Goal: Transaction & Acquisition: Purchase product/service

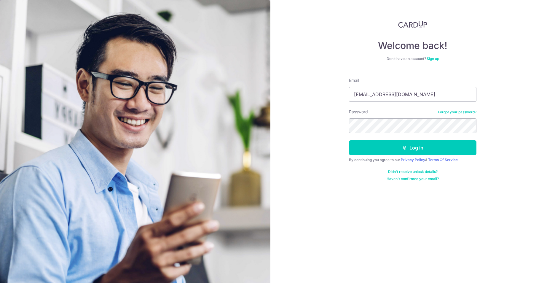
click at [349, 140] on button "Log in" at bounding box center [412, 147] width 127 height 15
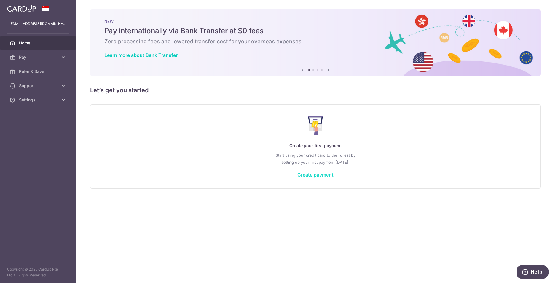
click at [307, 175] on link "Create payment" at bounding box center [315, 175] width 36 height 6
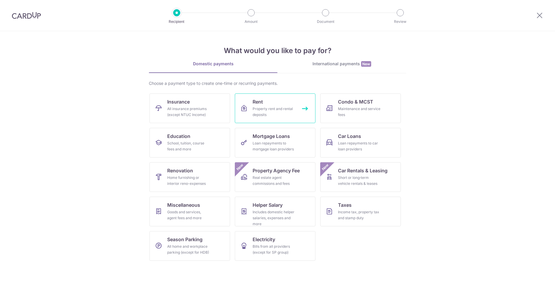
click at [293, 114] on div "Property rent and rental deposits" at bounding box center [274, 112] width 43 height 12
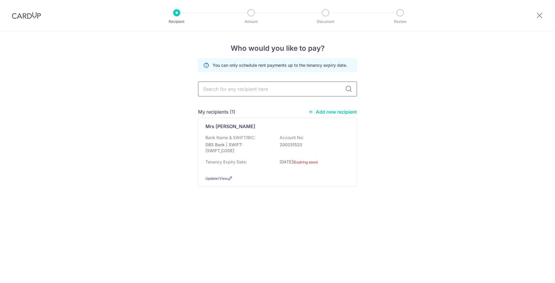
click at [284, 92] on input "text" at bounding box center [277, 89] width 159 height 15
drag, startPoint x: 284, startPoint y: 92, endPoint x: 291, endPoint y: 90, distance: 7.0
click at [284, 92] on input "text" at bounding box center [277, 89] width 159 height 15
drag, startPoint x: 343, startPoint y: 99, endPoint x: 341, endPoint y: 103, distance: 3.9
click at [343, 101] on div "You can only schedule rent payments up to the tenancy expiry date. My recipient…" at bounding box center [277, 127] width 159 height 138
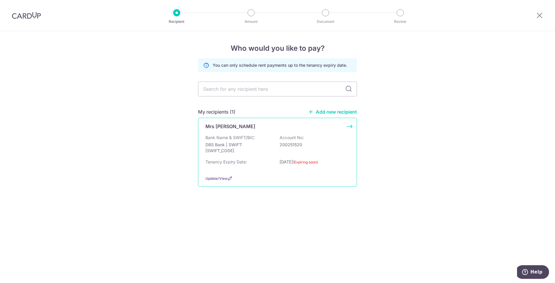
click at [349, 127] on div "Mrs [PERSON_NAME] Bank Name & SWIFT/BIC: DBS Bank | SWIFT: [SWIFT_CODE] Account…" at bounding box center [277, 152] width 159 height 69
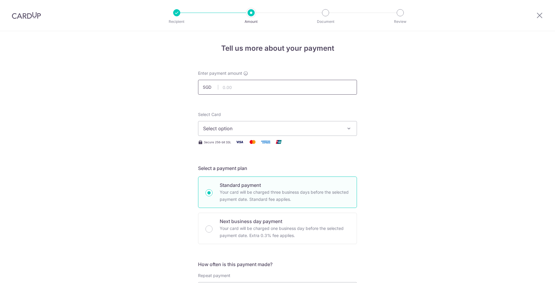
click at [270, 90] on input "text" at bounding box center [277, 87] width 159 height 15
type input "850.00"
click at [261, 133] on button "Select option" at bounding box center [277, 128] width 159 height 15
click at [255, 143] on span "Add credit card" at bounding box center [283, 145] width 138 height 6
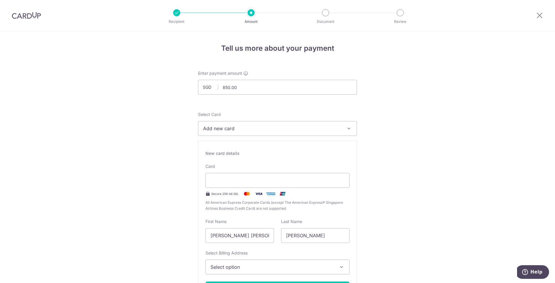
click at [311, 263] on button "Select option" at bounding box center [277, 266] width 144 height 15
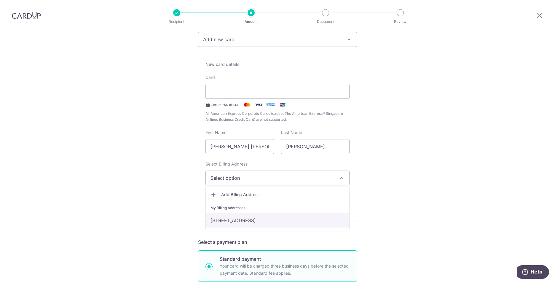
click at [259, 219] on link "[STREET_ADDRESS]" at bounding box center [277, 220] width 143 height 14
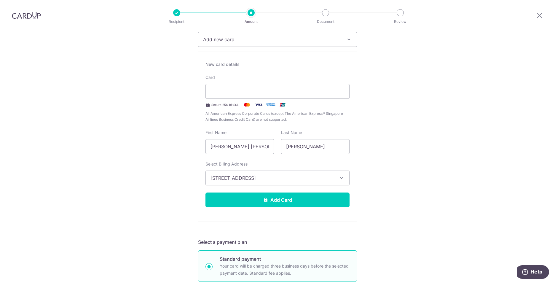
scroll to position [148, 0]
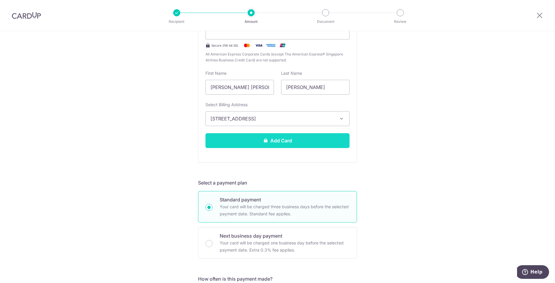
click at [237, 143] on button "Add Card" at bounding box center [277, 140] width 144 height 15
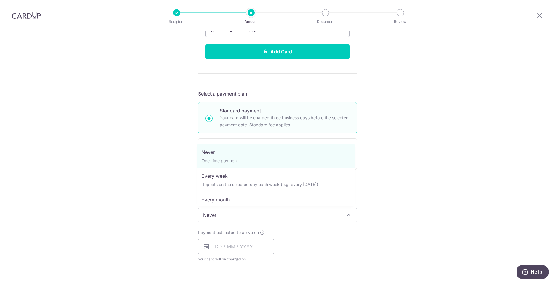
click at [231, 215] on span "Never" at bounding box center [277, 215] width 158 height 14
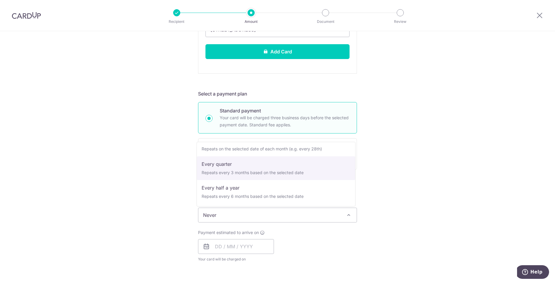
scroll to position [0, 0]
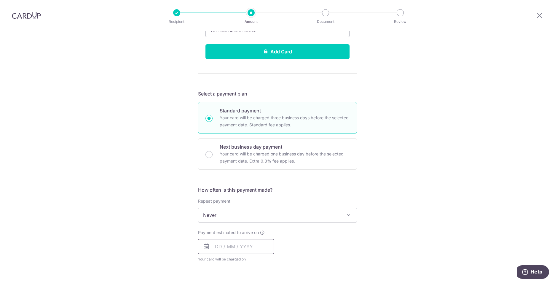
click at [223, 245] on input "text" at bounding box center [236, 246] width 76 height 15
click at [220, 247] on input "0730" at bounding box center [236, 246] width 76 height 15
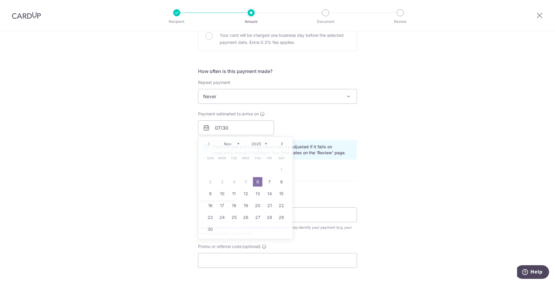
click at [317, 149] on form "Enter payment amount SGD 850.00 850.00 Select Card Add new card Add credit card…" at bounding box center [277, 34] width 159 height 656
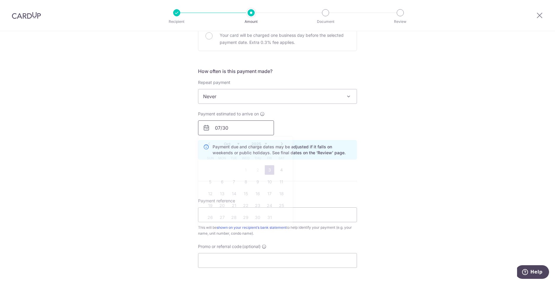
click at [248, 129] on input "07/30" at bounding box center [236, 127] width 76 height 15
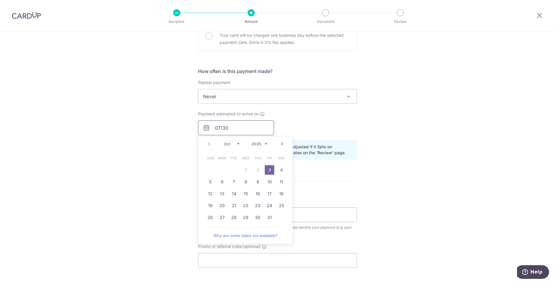
click at [248, 129] on input "07/30" at bounding box center [236, 127] width 76 height 15
click at [283, 118] on div "Payment estimated to arrive on 07/30 Prev Next Oct Nov Dec 2025 2026 2027 2028 …" at bounding box center [277, 123] width 166 height 24
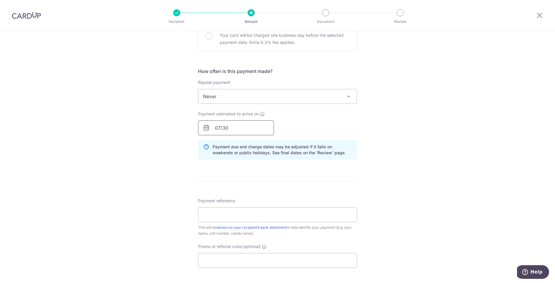
click at [235, 129] on input "07/30" at bounding box center [236, 127] width 76 height 15
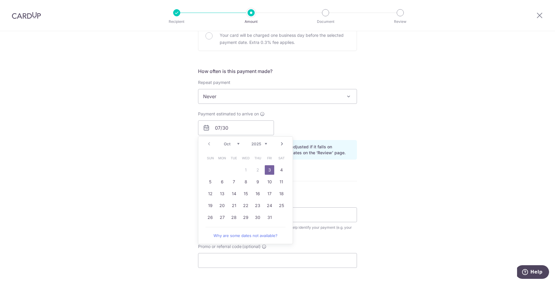
click at [271, 169] on link "3" at bounding box center [269, 169] width 9 height 9
type input "[DATE]"
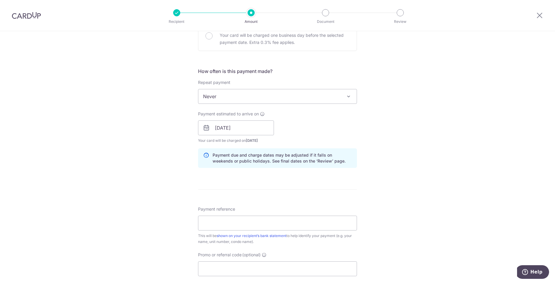
scroll to position [423, 0]
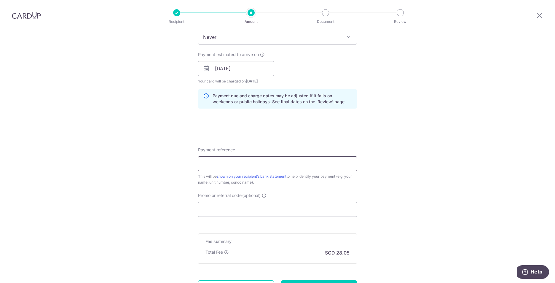
click at [245, 164] on input "Payment reference" at bounding box center [277, 163] width 159 height 15
type input "my Rent"
click at [240, 204] on input "Promo or referral code (optional)" at bounding box center [277, 209] width 159 height 15
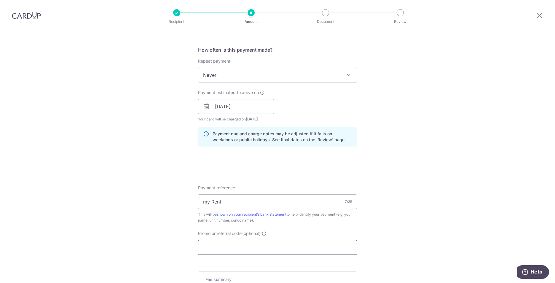
scroll to position [480, 0]
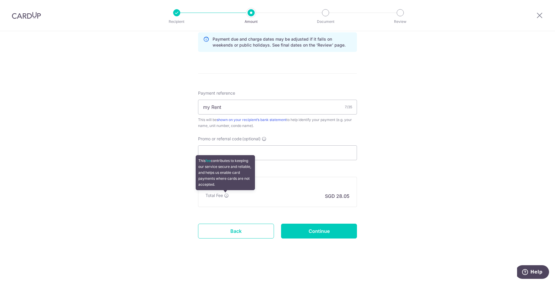
click at [227, 196] on icon at bounding box center [226, 195] width 5 height 5
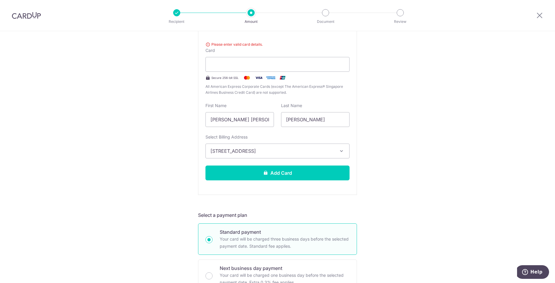
scroll to position [35, 0]
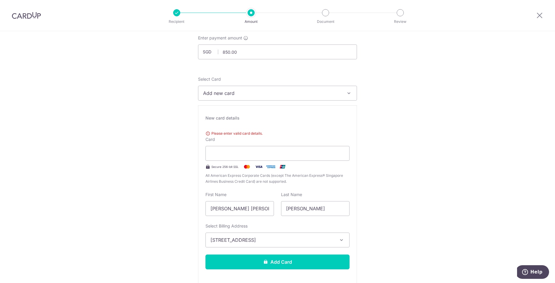
click at [259, 136] on div "Please enter valid card details. Card Secure 256-bit SSL All American Express C…" at bounding box center [277, 156] width 144 height 56
click at [273, 157] on div at bounding box center [277, 153] width 144 height 15
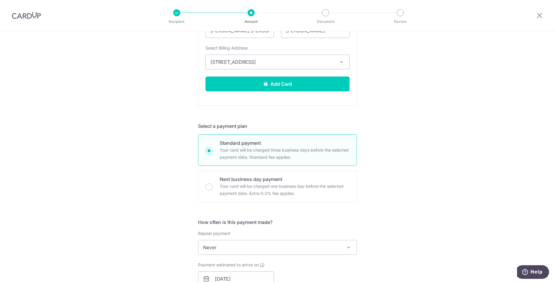
scroll to position [65, 0]
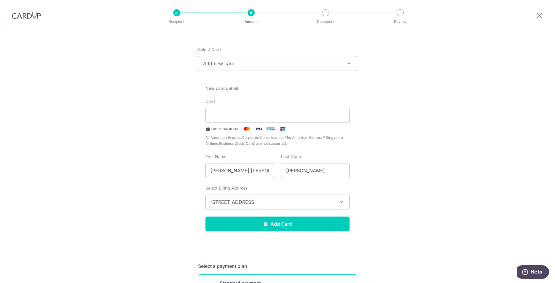
drag, startPoint x: 346, startPoint y: 120, endPoint x: 356, endPoint y: 115, distance: 10.5
click at [354, 117] on div "New card details Your card’s expiration year is in the past. Card Secure 256-bi…" at bounding box center [277, 161] width 159 height 170
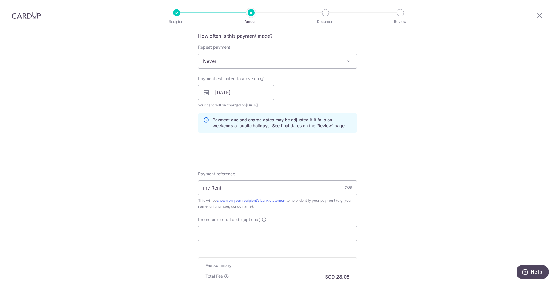
scroll to position [472, 0]
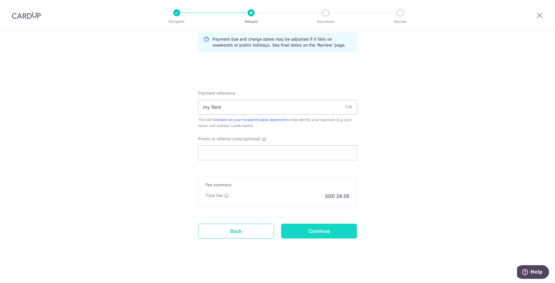
click at [323, 232] on input "Continue" at bounding box center [319, 230] width 76 height 15
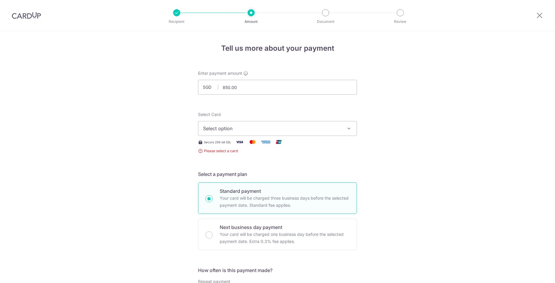
scroll to position [117, 0]
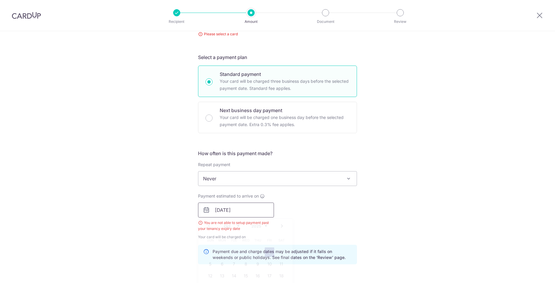
click at [252, 214] on input "[DATE]" at bounding box center [236, 209] width 76 height 15
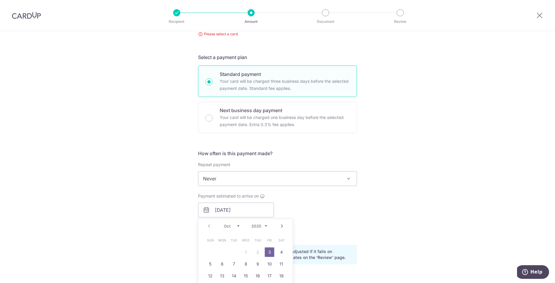
click at [272, 252] on link "3" at bounding box center [269, 251] width 9 height 9
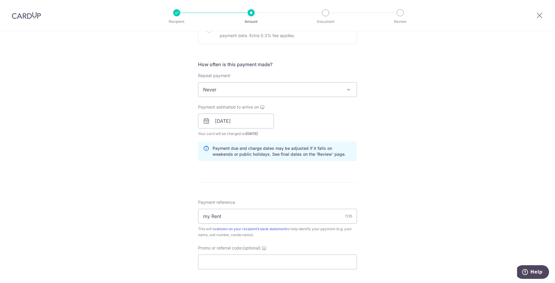
scroll to position [315, 0]
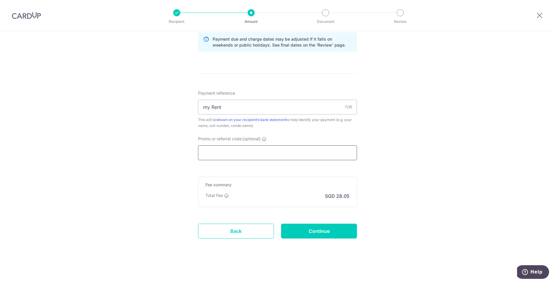
click at [275, 156] on input "Promo or referral code (optional)" at bounding box center [277, 152] width 159 height 15
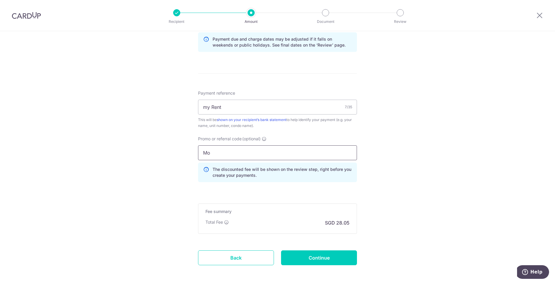
type input "M"
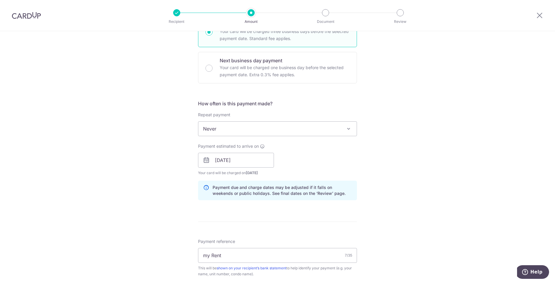
scroll to position [0, 0]
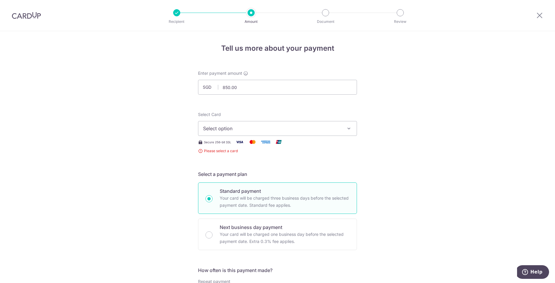
click at [303, 135] on button "Select option" at bounding box center [277, 128] width 159 height 15
click at [295, 143] on span "Add credit card" at bounding box center [283, 145] width 138 height 6
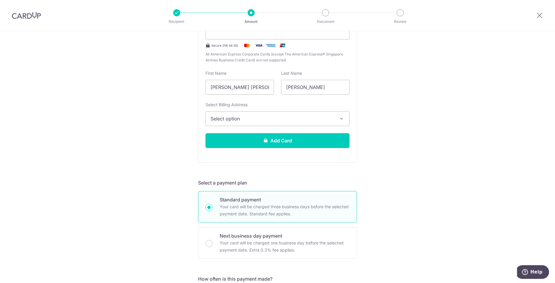
scroll to position [30, 0]
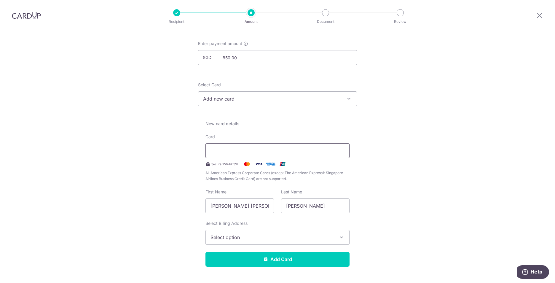
click at [280, 156] on div at bounding box center [277, 150] width 144 height 15
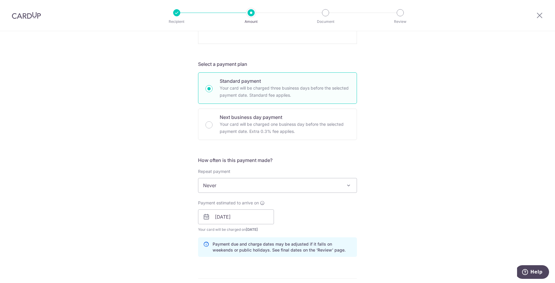
scroll to position [356, 0]
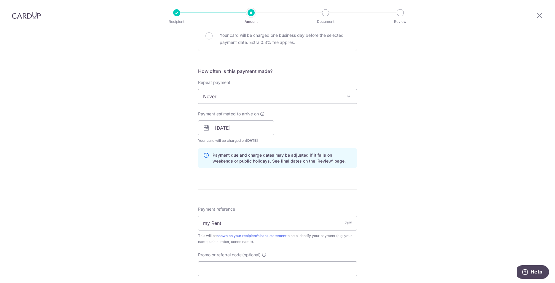
click at [178, 14] on div at bounding box center [176, 12] width 7 height 7
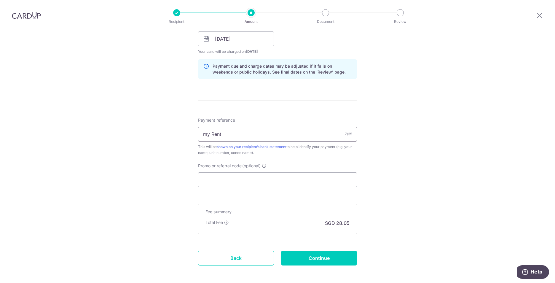
scroll to position [472, 0]
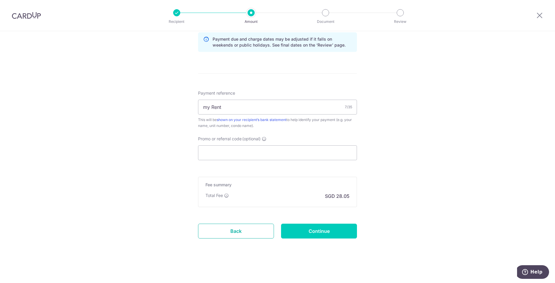
click at [243, 230] on link "Back" at bounding box center [236, 230] width 76 height 15
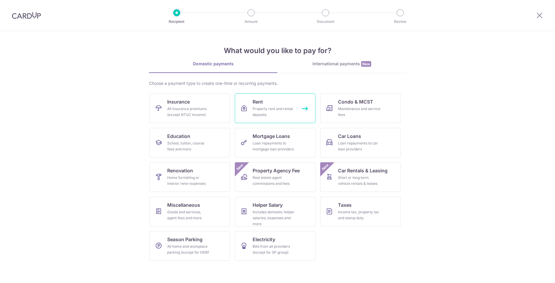
click at [275, 102] on link "Rent Property rent and rental deposits" at bounding box center [275, 108] width 81 height 30
